Goal: Task Accomplishment & Management: Use online tool/utility

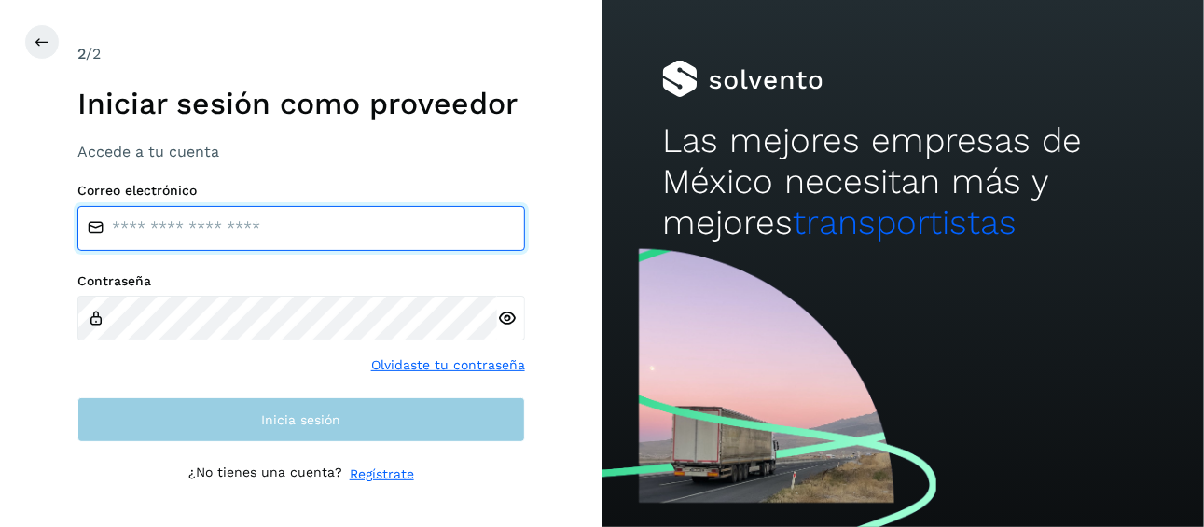
type input "**********"
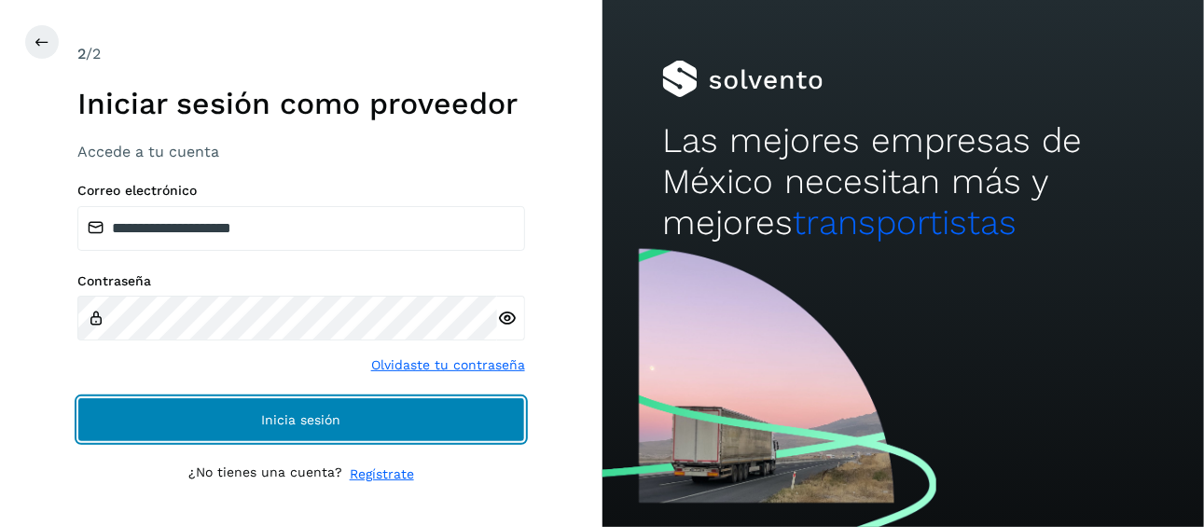
click at [297, 426] on button "Inicia sesión" at bounding box center [300, 419] width 447 height 45
click at [315, 415] on span "Inicia sesión" at bounding box center [300, 419] width 79 height 13
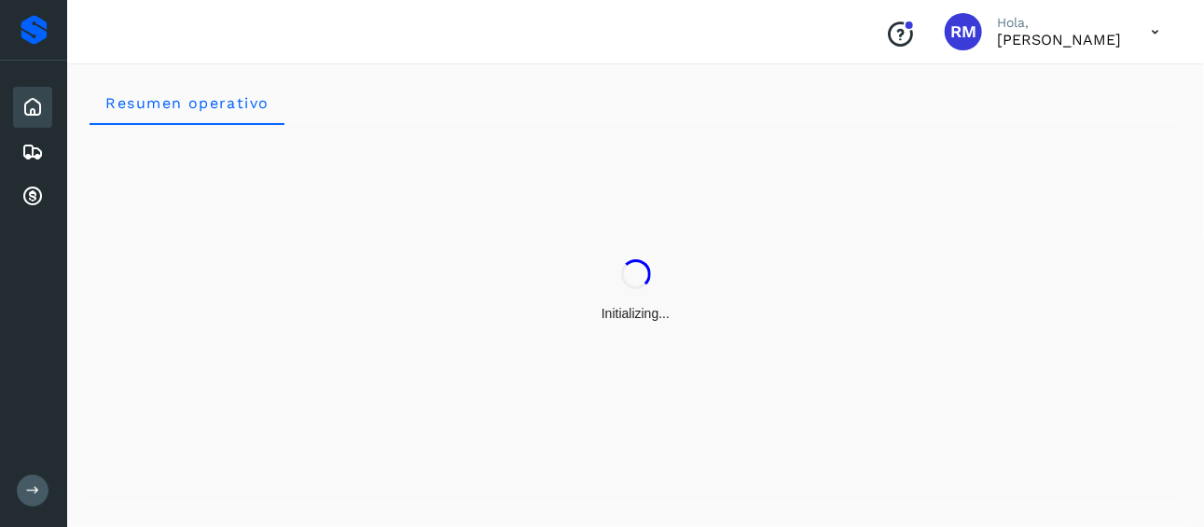
click at [30, 488] on icon at bounding box center [33, 490] width 14 height 14
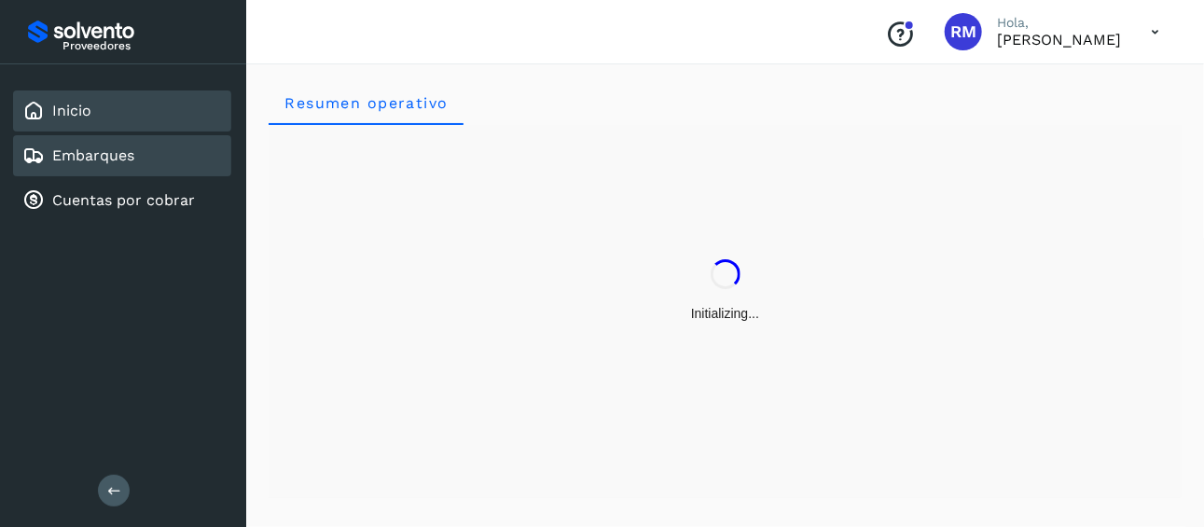
click at [143, 166] on div "Embarques" at bounding box center [122, 155] width 218 height 41
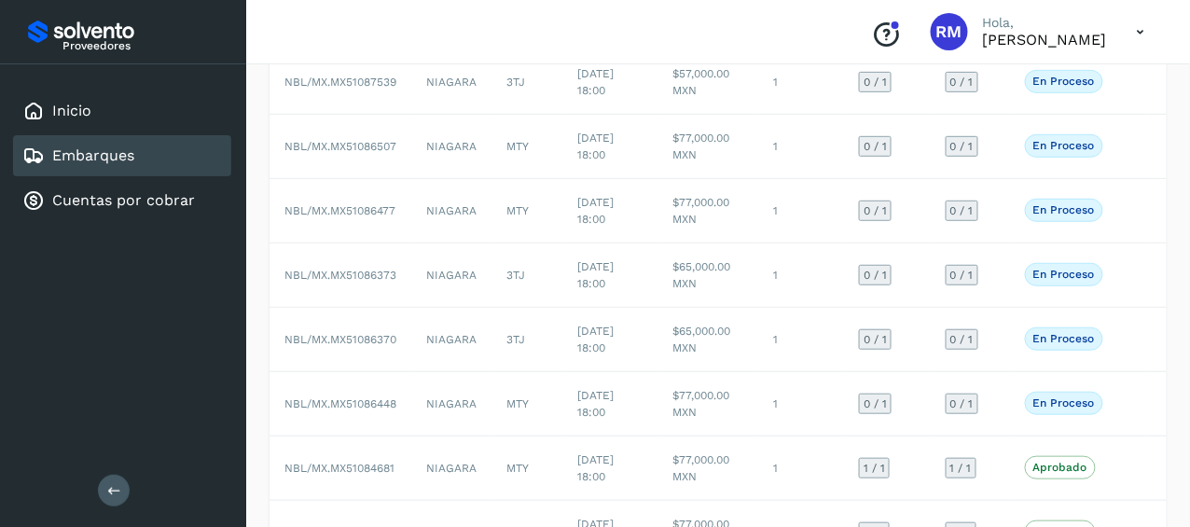
scroll to position [198, 0]
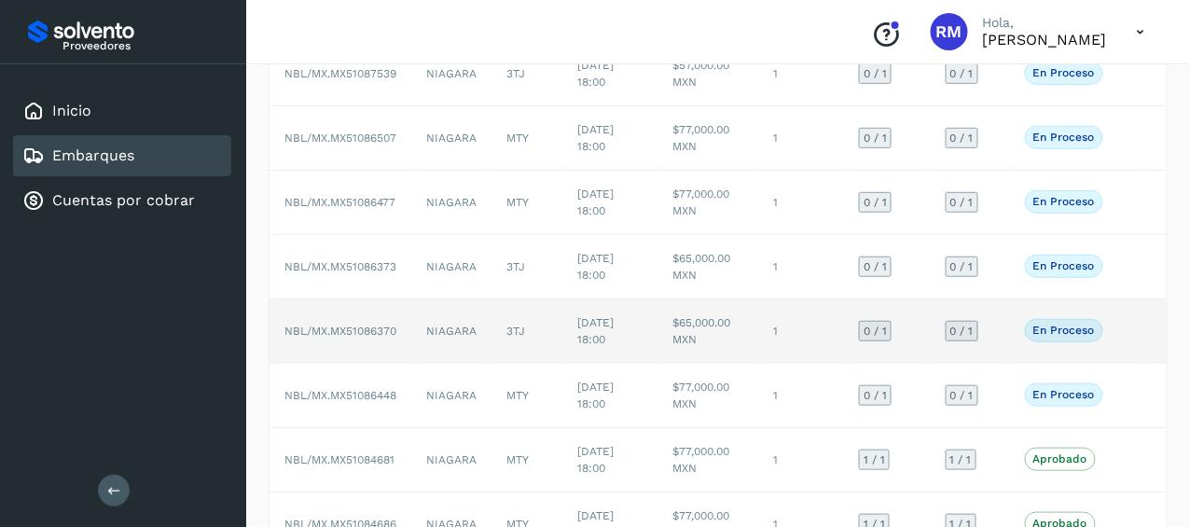
click at [1135, 327] on td "En proceso Verifica el estado de la factura o entregas asociadas a este embarque" at bounding box center [1077, 331] width 135 height 64
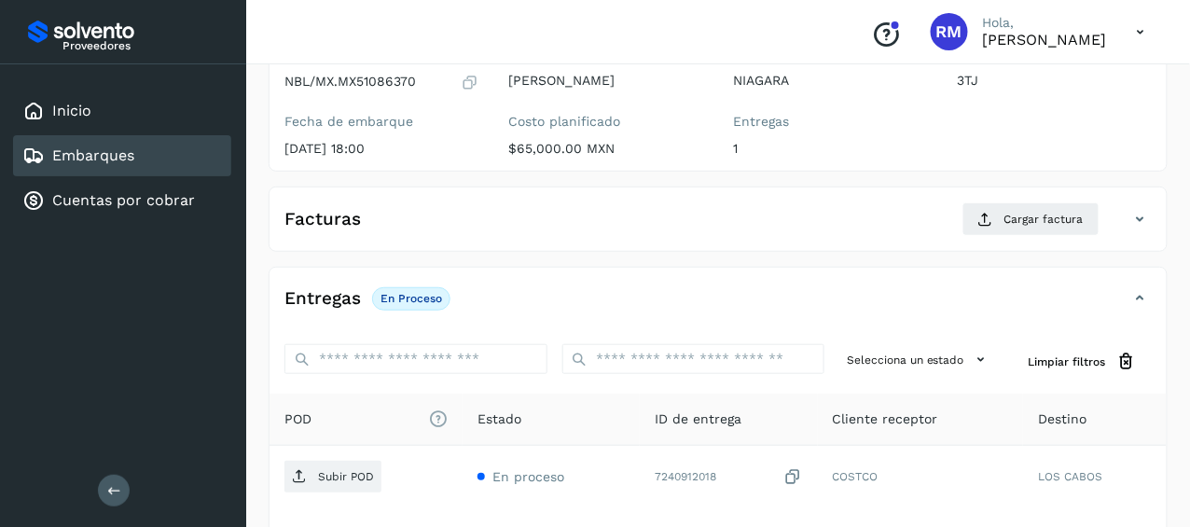
click at [139, 154] on div "Embarques" at bounding box center [122, 155] width 218 height 41
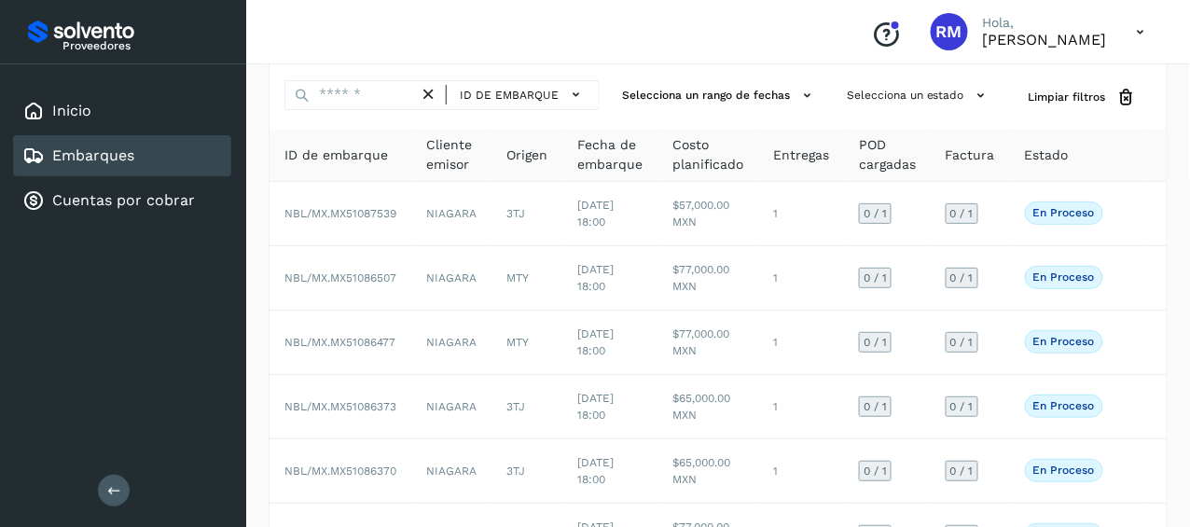
scroll to position [68, 0]
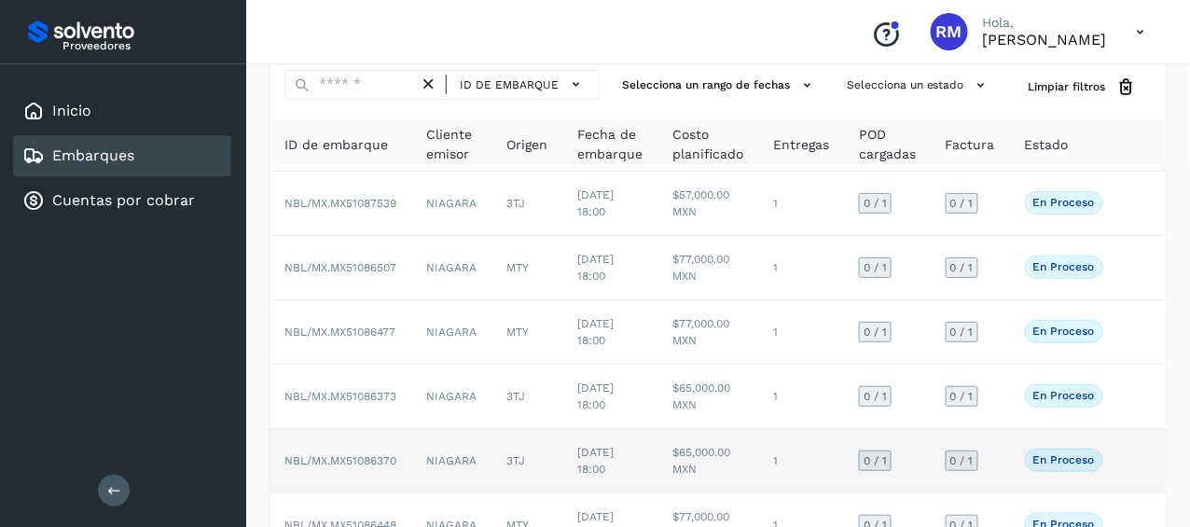
click at [361, 461] on span "NBL/MX.MX51086370" at bounding box center [340, 460] width 112 height 13
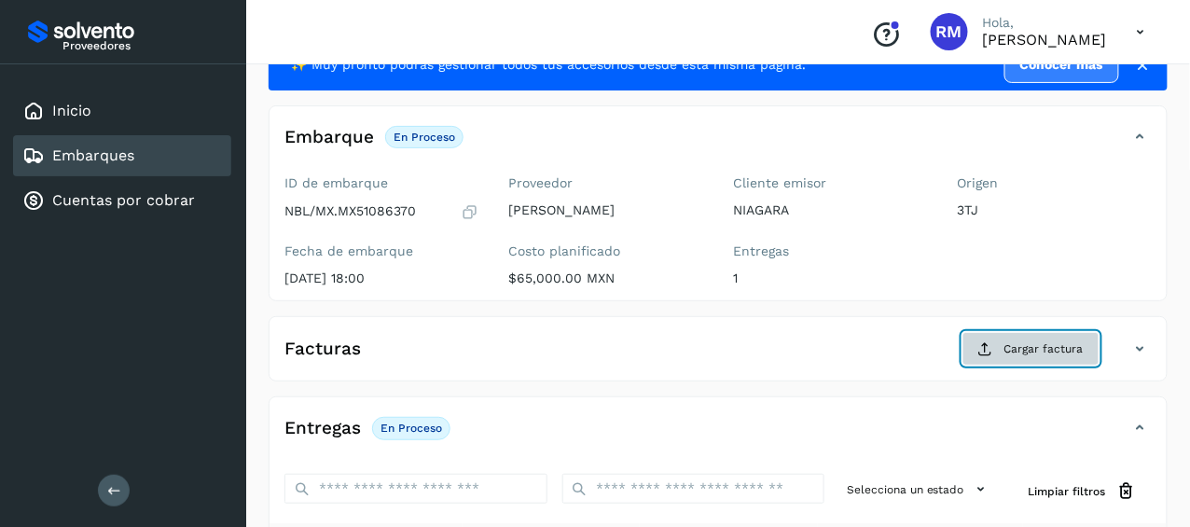
click at [1048, 350] on span "Cargar factura" at bounding box center [1043, 348] width 79 height 17
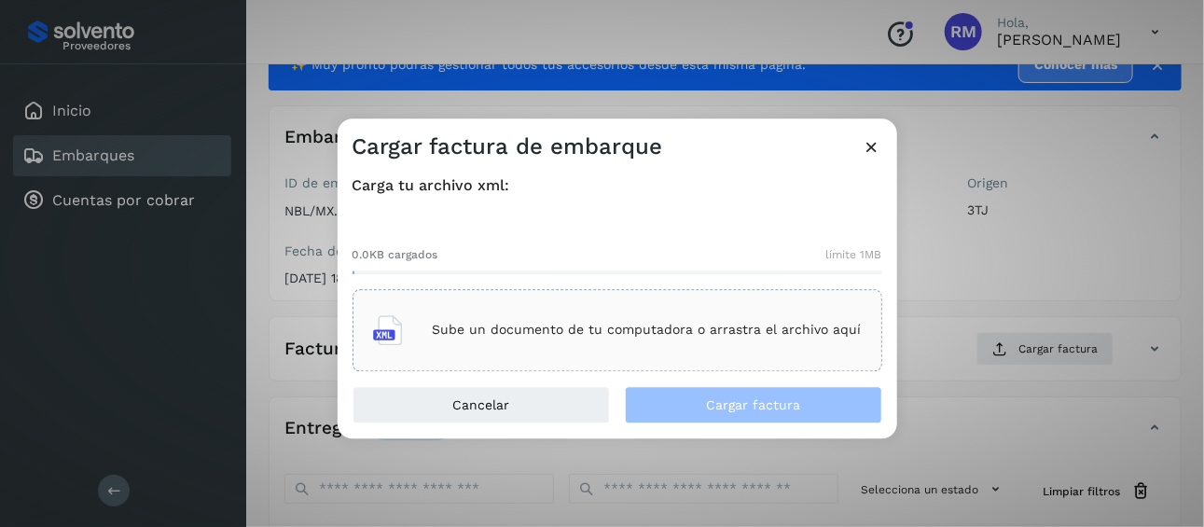
click at [652, 338] on div "Sube un documento de tu computadora o arrastra el archivo aquí" at bounding box center [617, 330] width 488 height 50
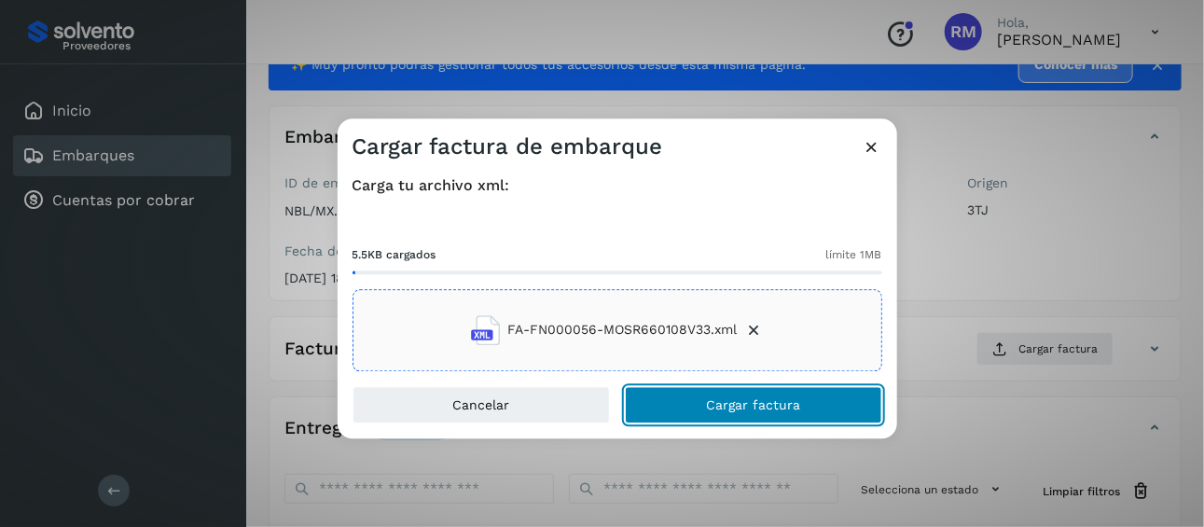
click at [707, 406] on span "Cargar factura" at bounding box center [753, 404] width 94 height 13
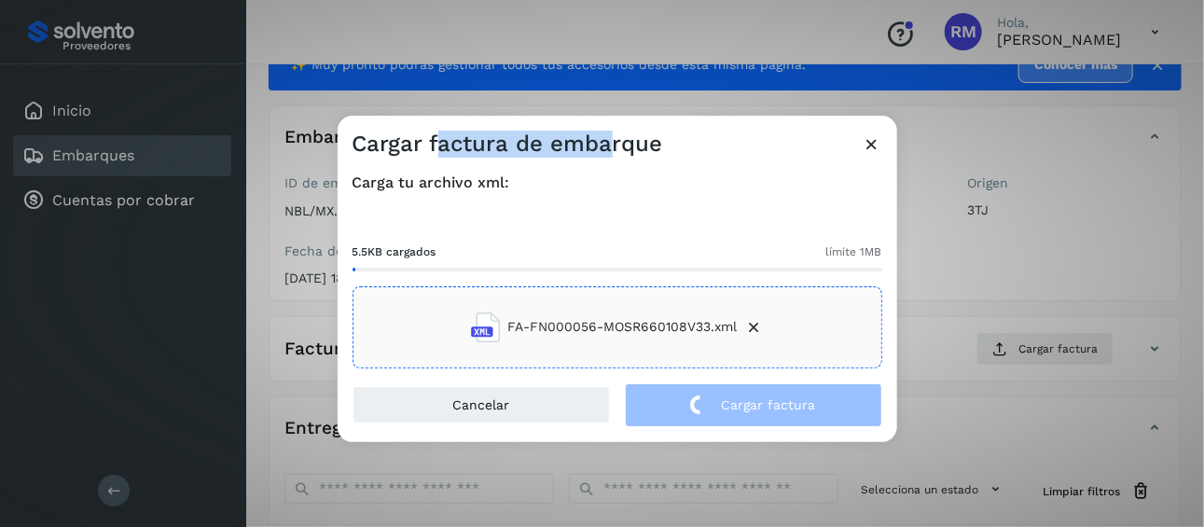
drag, startPoint x: 434, startPoint y: 126, endPoint x: 614, endPoint y: 131, distance: 180.0
click at [609, 144] on div "Cargar factura de embarque" at bounding box center [616, 137] width 559 height 43
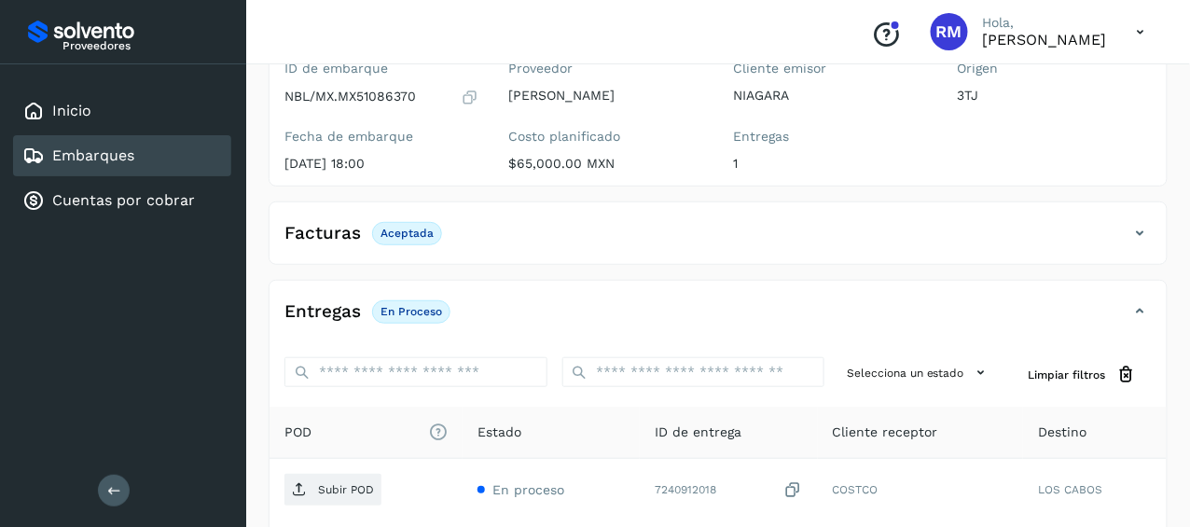
scroll to position [185, 0]
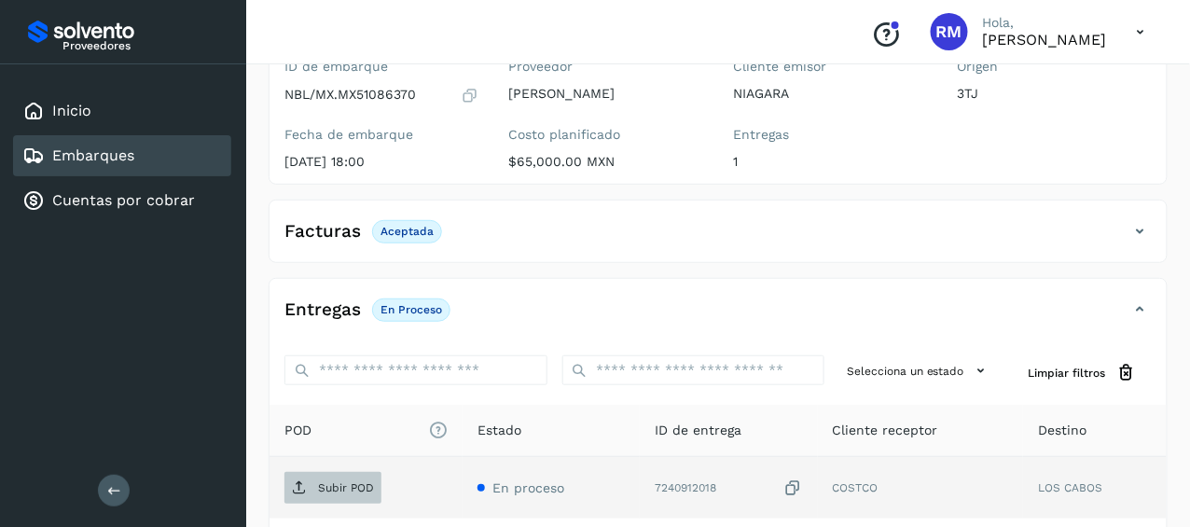
click at [331, 487] on p "Subir POD" at bounding box center [346, 487] width 56 height 13
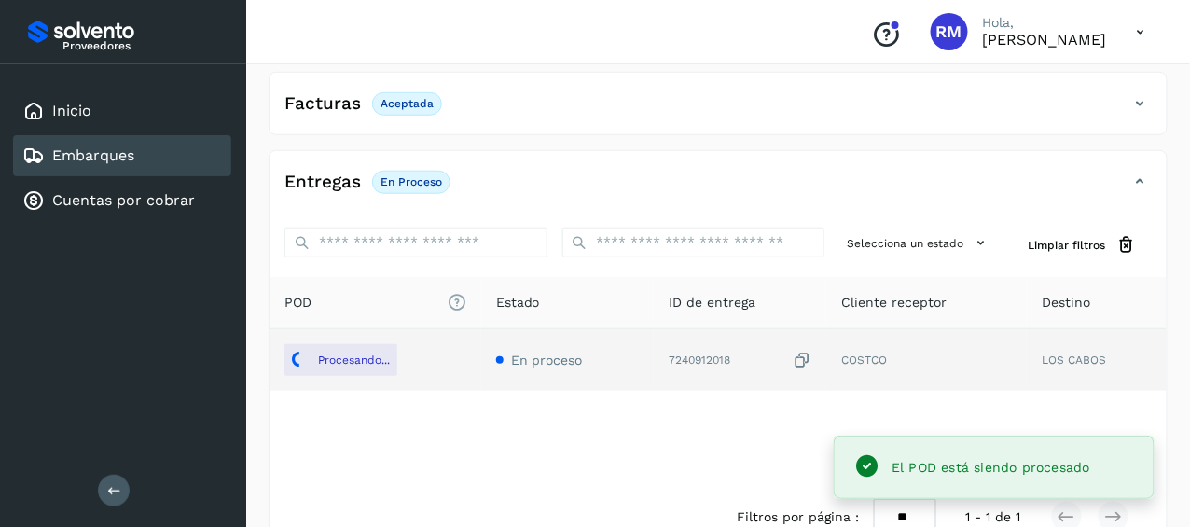
scroll to position [316, 0]
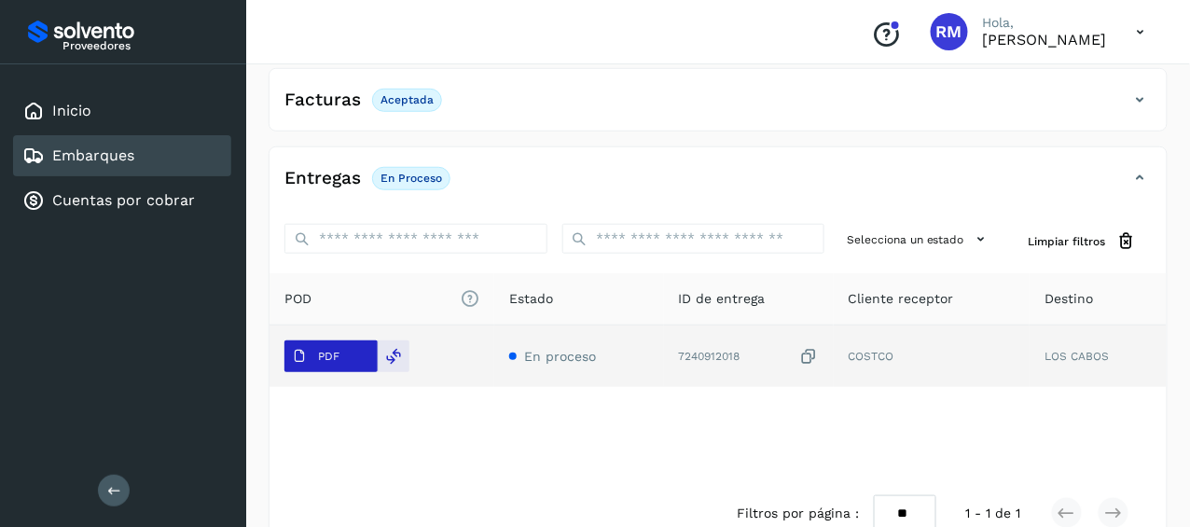
click at [313, 349] on span "PDF" at bounding box center [315, 356] width 62 height 30
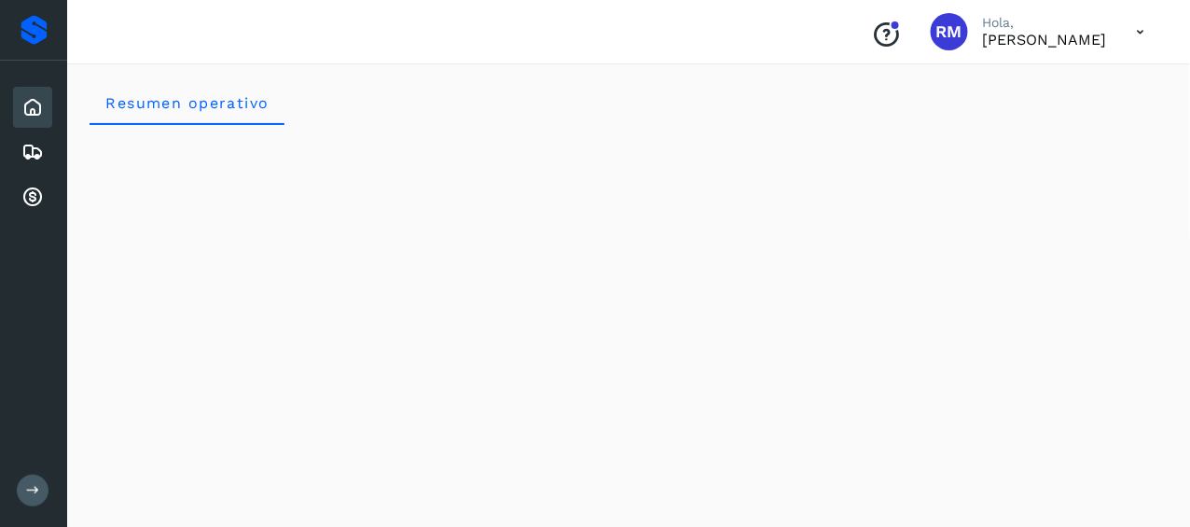
click at [24, 489] on button at bounding box center [33, 491] width 32 height 32
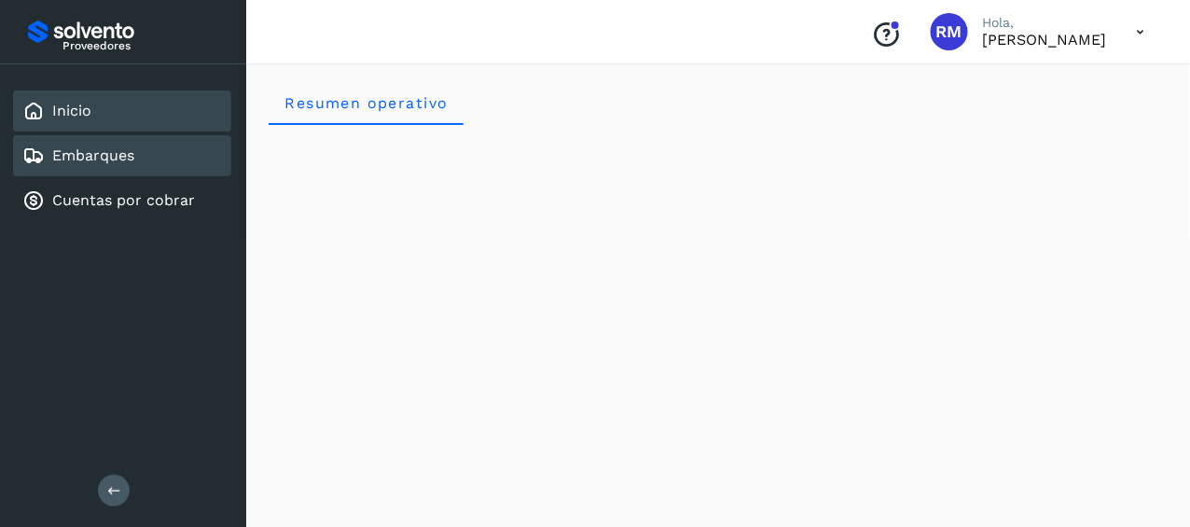
click at [99, 146] on link "Embarques" at bounding box center [93, 155] width 82 height 18
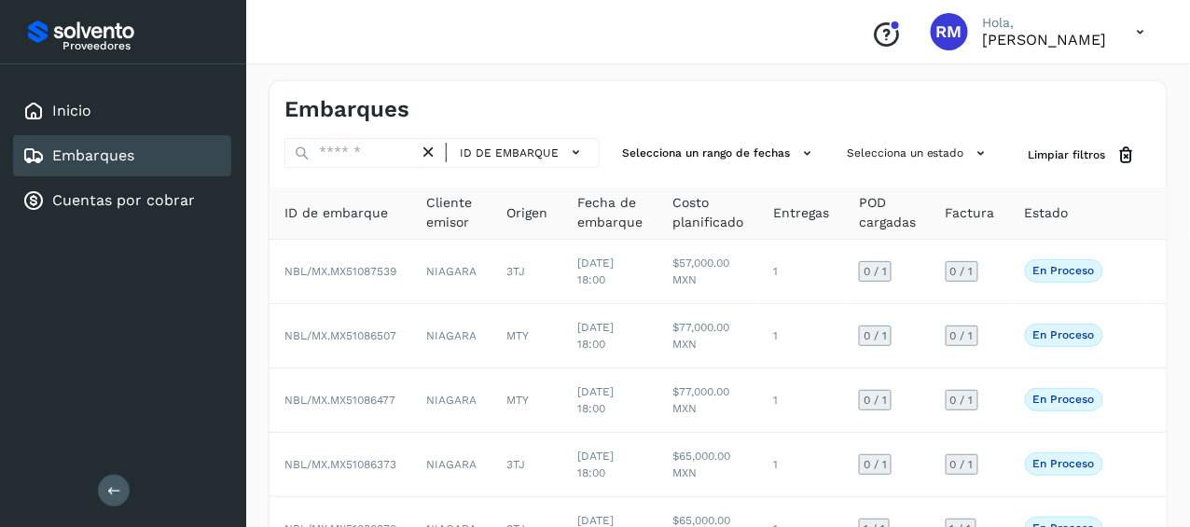
click at [1138, 35] on icon at bounding box center [1140, 32] width 38 height 38
click at [1078, 86] on div "Cerrar sesión" at bounding box center [1048, 83] width 222 height 35
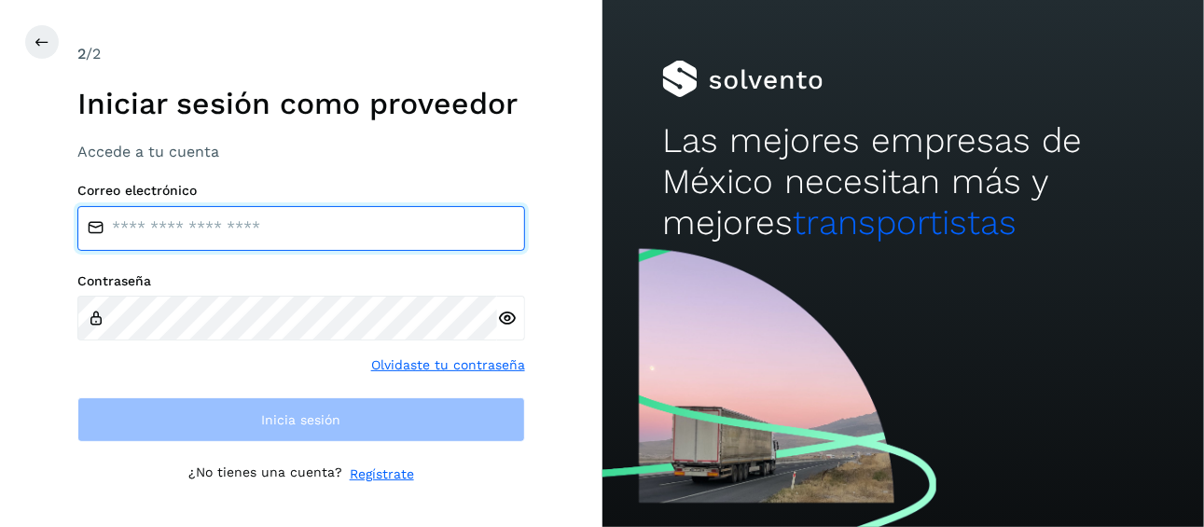
type input "**********"
